Goal: Use online tool/utility: Utilize a website feature to perform a specific function

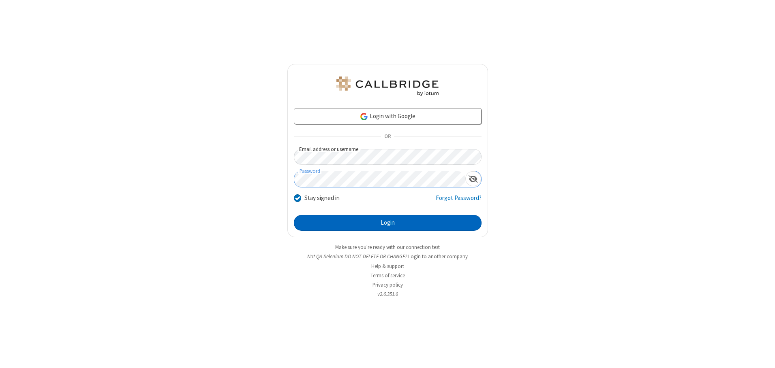
click at [387, 223] on button "Login" at bounding box center [388, 223] width 188 height 16
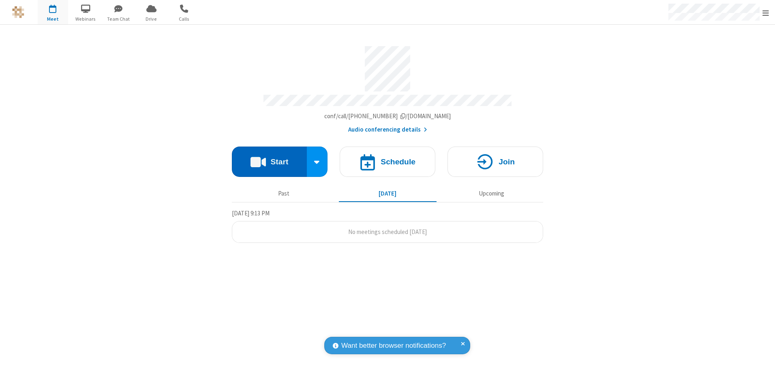
click at [269, 159] on button "Start" at bounding box center [269, 162] width 75 height 30
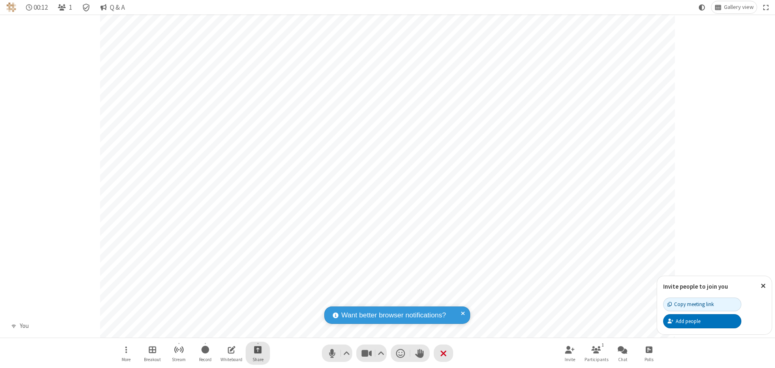
click at [258, 350] on span "Start sharing" at bounding box center [258, 350] width 8 height 10
click at [225, 330] on span "Share my screen" at bounding box center [224, 330] width 9 height 7
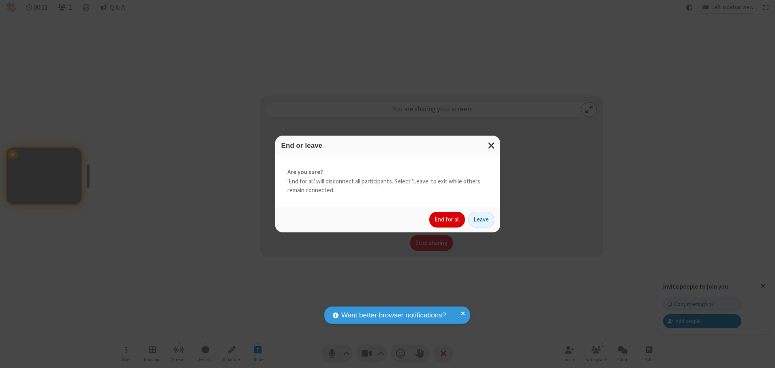
click at [447, 220] on button "End for all" at bounding box center [447, 220] width 36 height 16
